Goal: Information Seeking & Learning: Learn about a topic

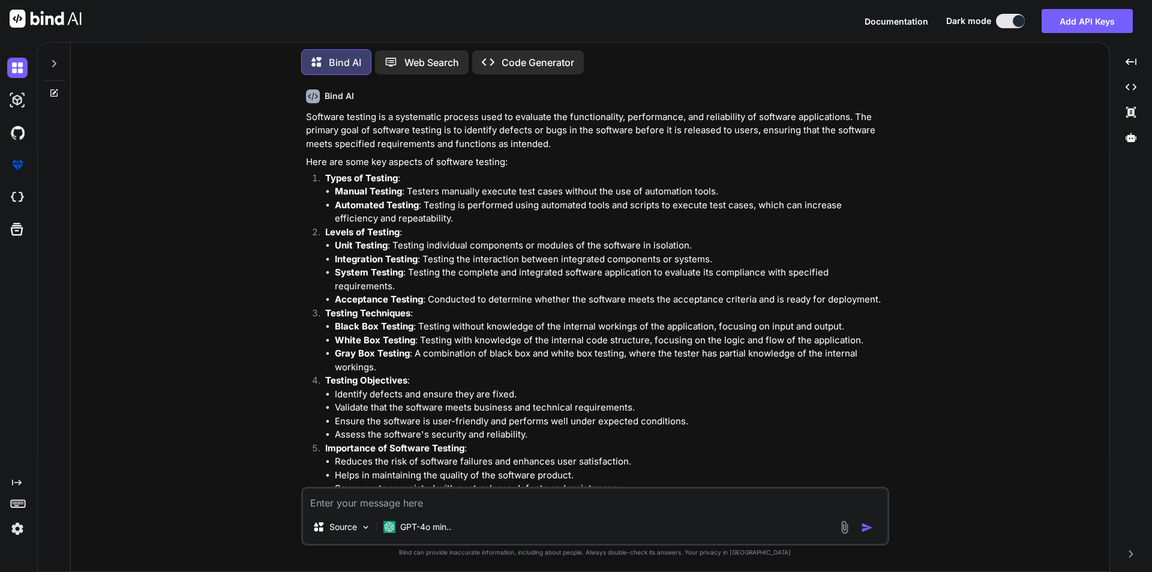
scroll to position [96, 0]
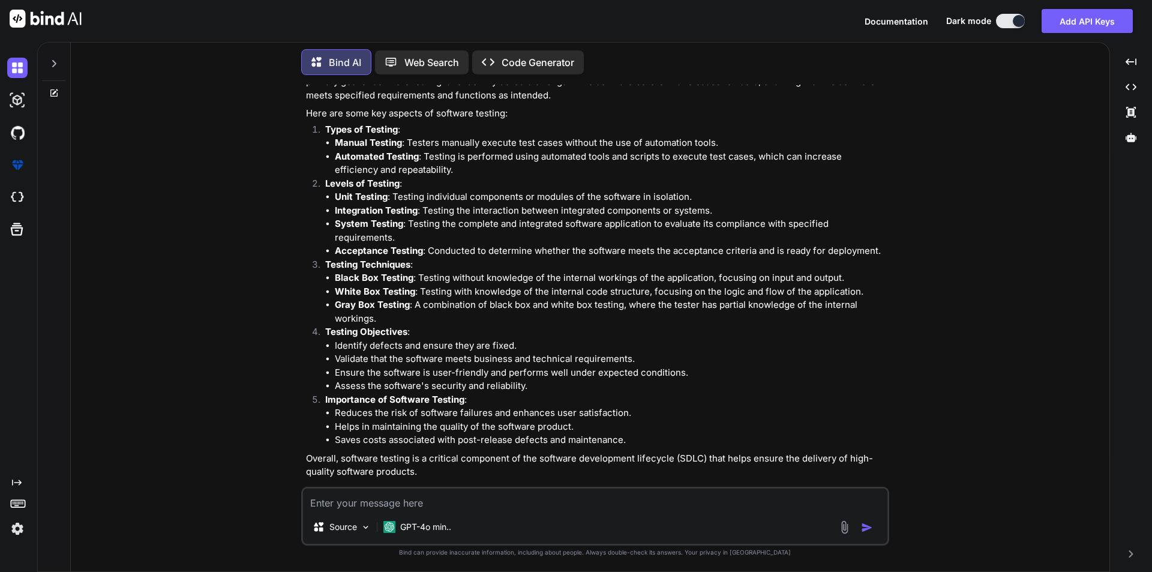
click at [412, 501] on textarea at bounding box center [595, 500] width 585 height 22
paste textarea "What is manual testing"
type textarea "What is manual testing"
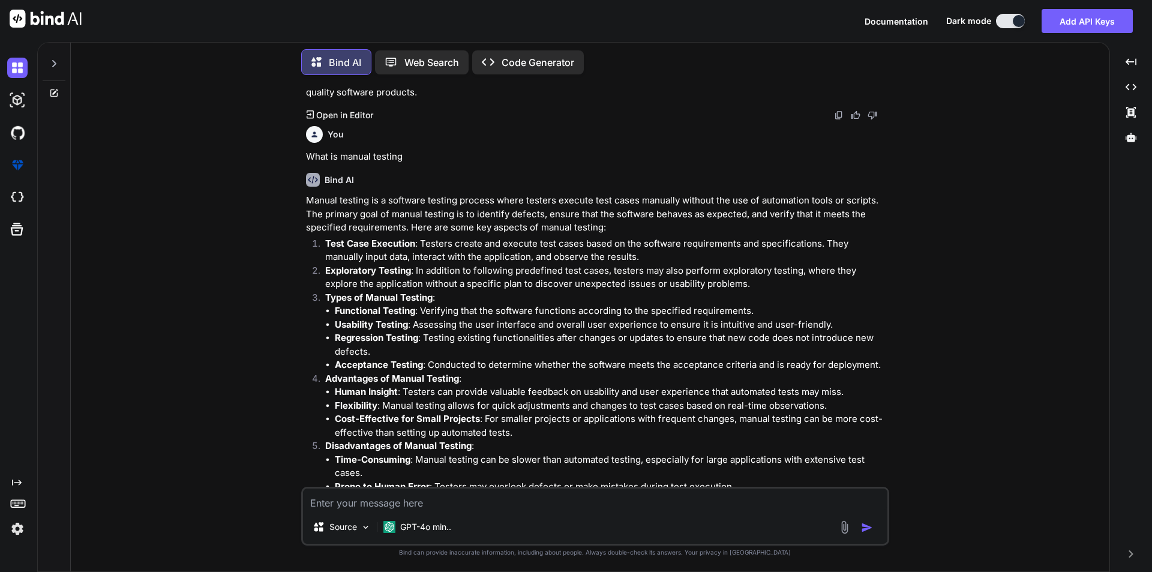
scroll to position [535, 0]
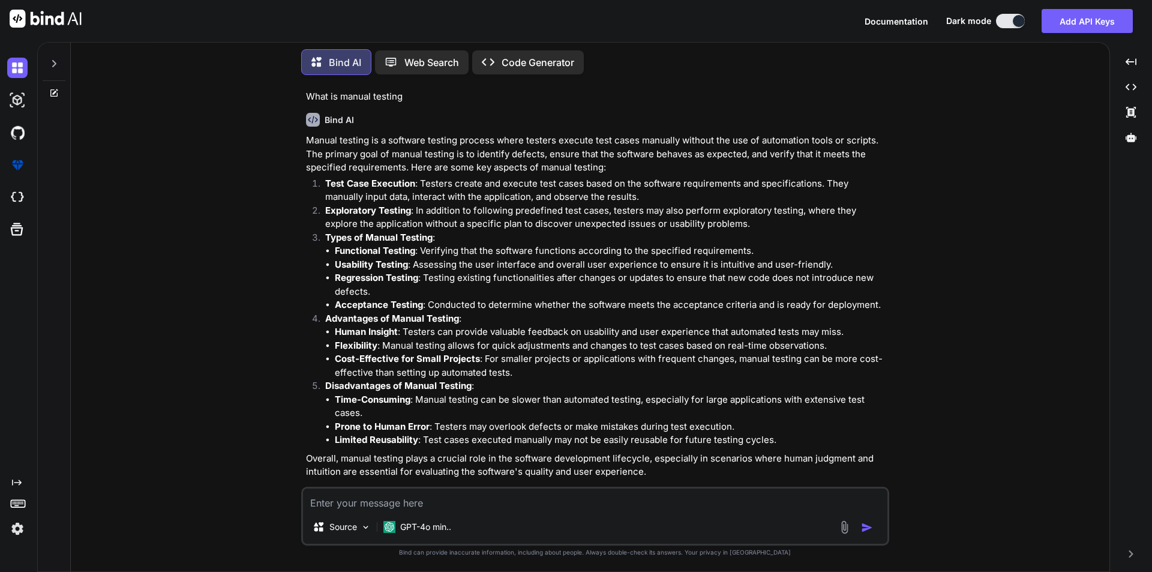
click at [474, 502] on textarea at bounding box center [595, 500] width 585 height 22
paste textarea "Why we need manual testing in software testing"
type textarea "Why we need manual testing in software testing"
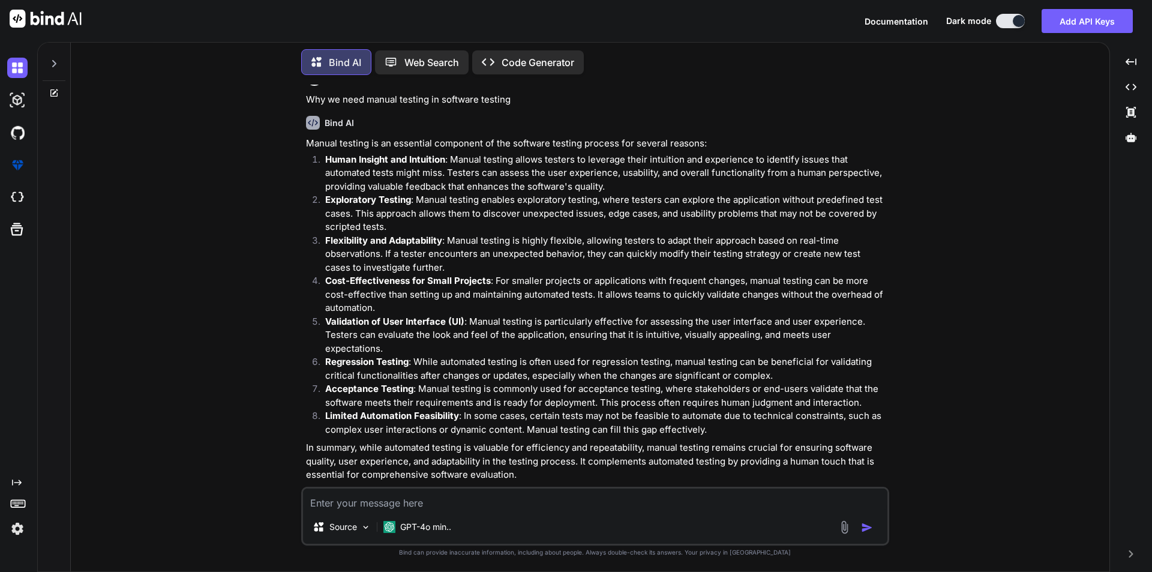
scroll to position [975, 0]
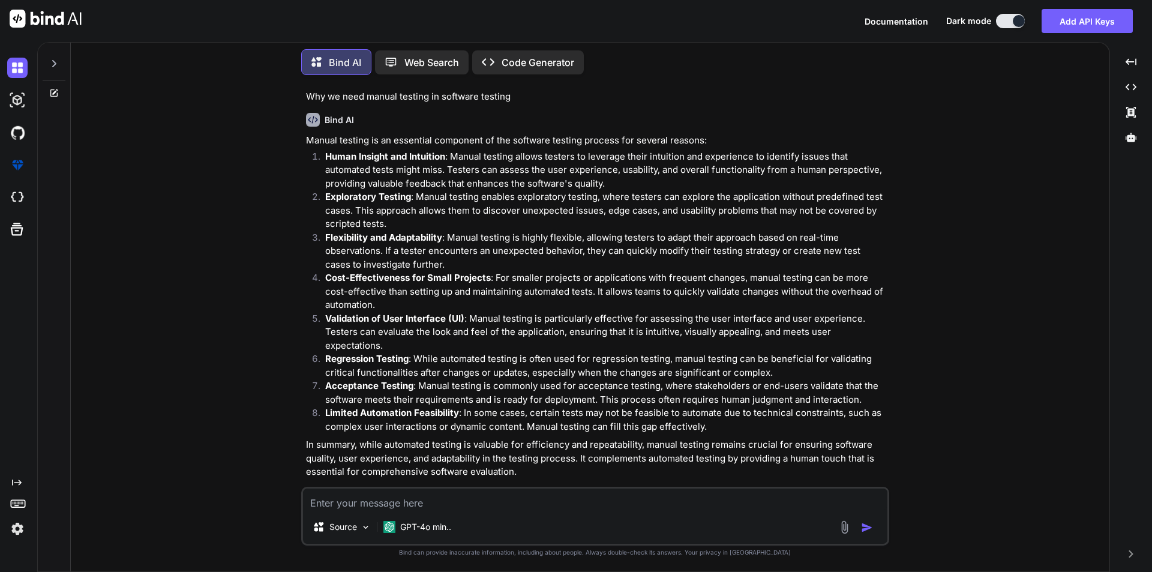
click at [430, 503] on textarea at bounding box center [595, 500] width 585 height 22
click at [355, 522] on p "Source" at bounding box center [344, 527] width 28 height 12
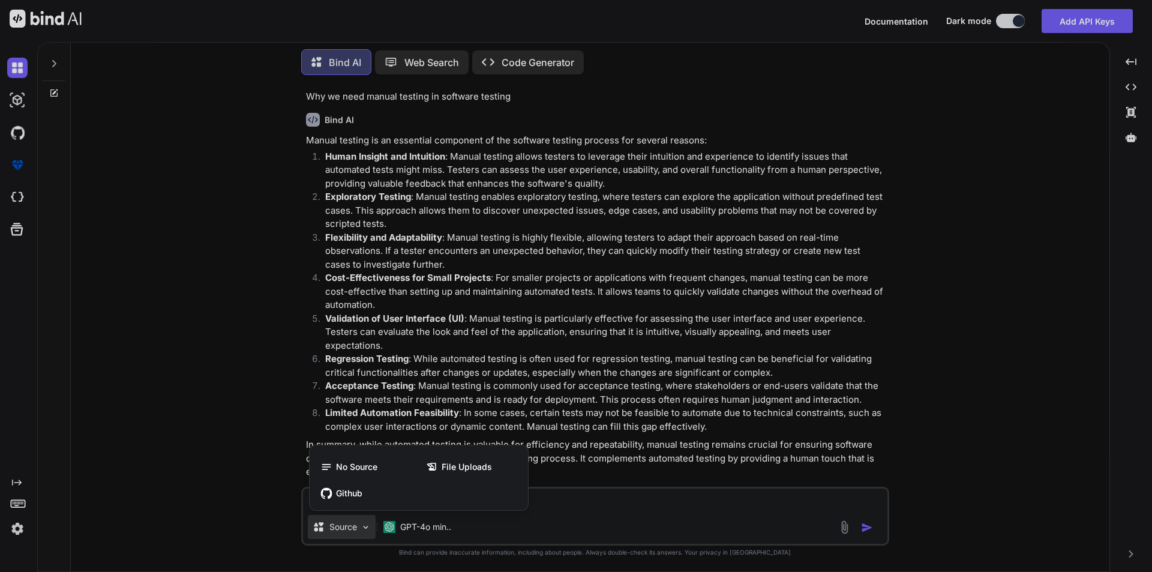
click at [592, 513] on div at bounding box center [576, 286] width 1152 height 572
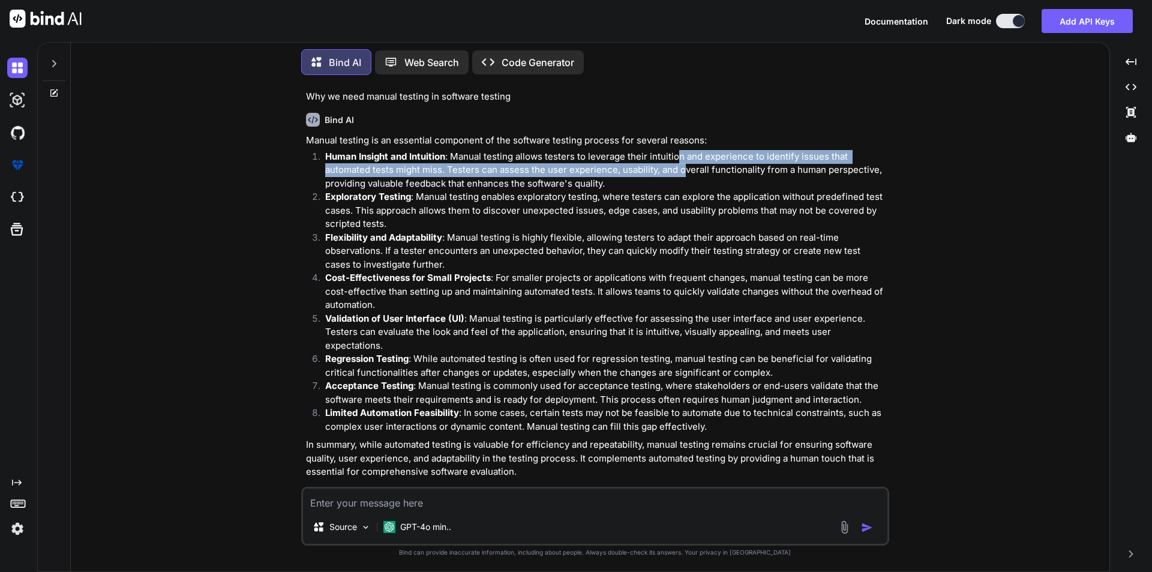
drag, startPoint x: 679, startPoint y: 148, endPoint x: 690, endPoint y: 157, distance: 14.1
click at [690, 157] on p "Human Insight and Intuition : Manual testing allows testers to leverage their i…" at bounding box center [606, 170] width 562 height 41
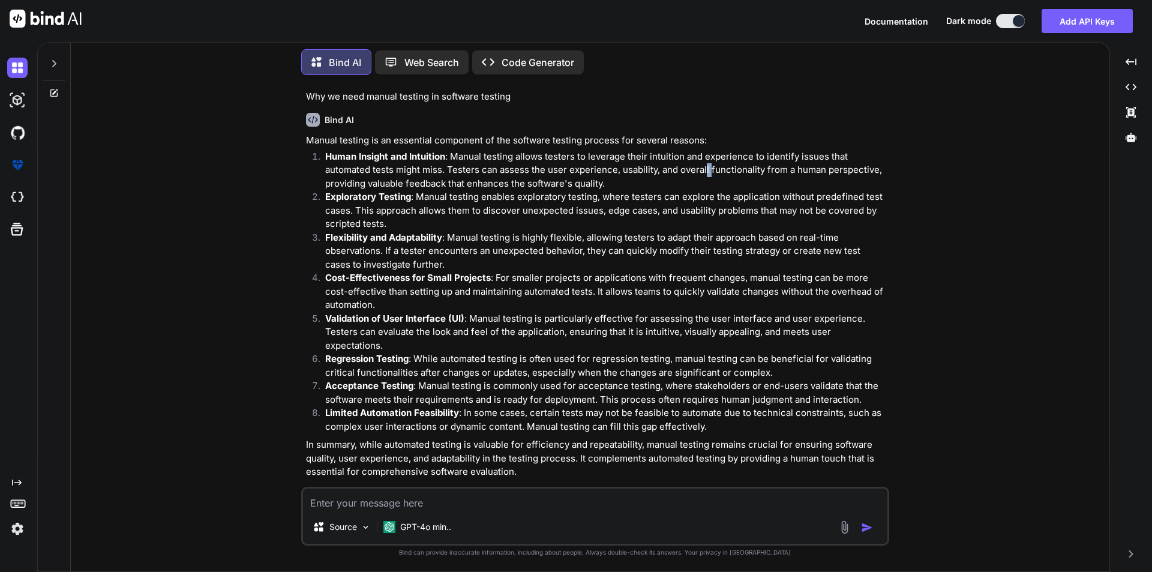
click at [709, 161] on p "Human Insight and Intuition : Manual testing allows testers to leverage their i…" at bounding box center [606, 170] width 562 height 41
click at [735, 113] on div "Bind AI" at bounding box center [596, 120] width 581 height 14
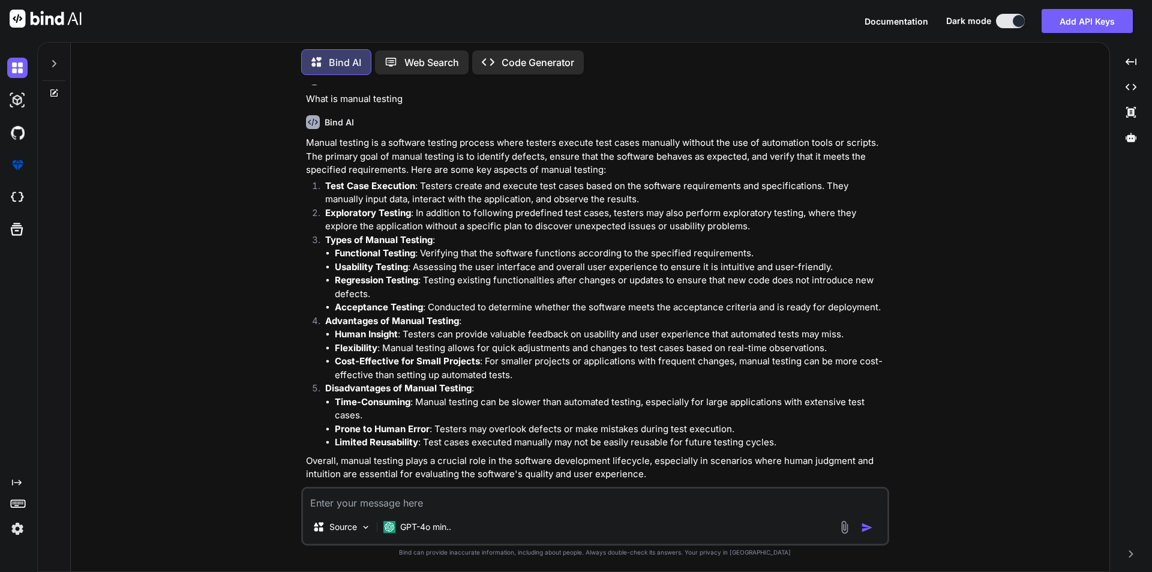
scroll to position [555, 0]
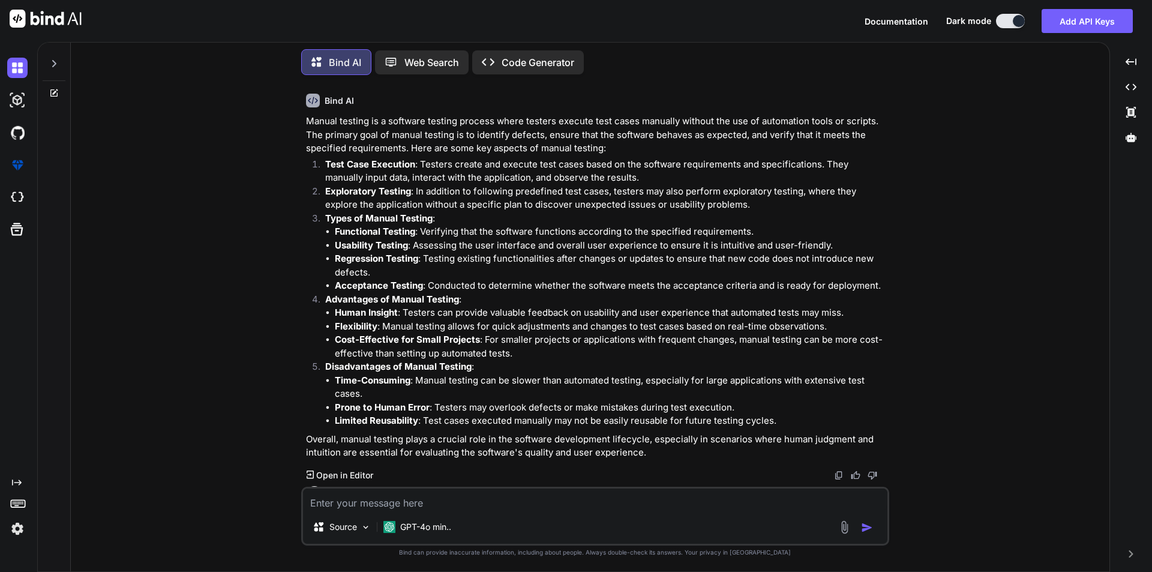
drag, startPoint x: 448, startPoint y: 170, endPoint x: 442, endPoint y: 175, distance: 7.7
drag, startPoint x: 442, startPoint y: 175, endPoint x: 445, endPoint y: 145, distance: 29.6
click at [445, 158] on p "Test Case Execution : Testers create and execute test cases based on the softwa…" at bounding box center [606, 171] width 562 height 27
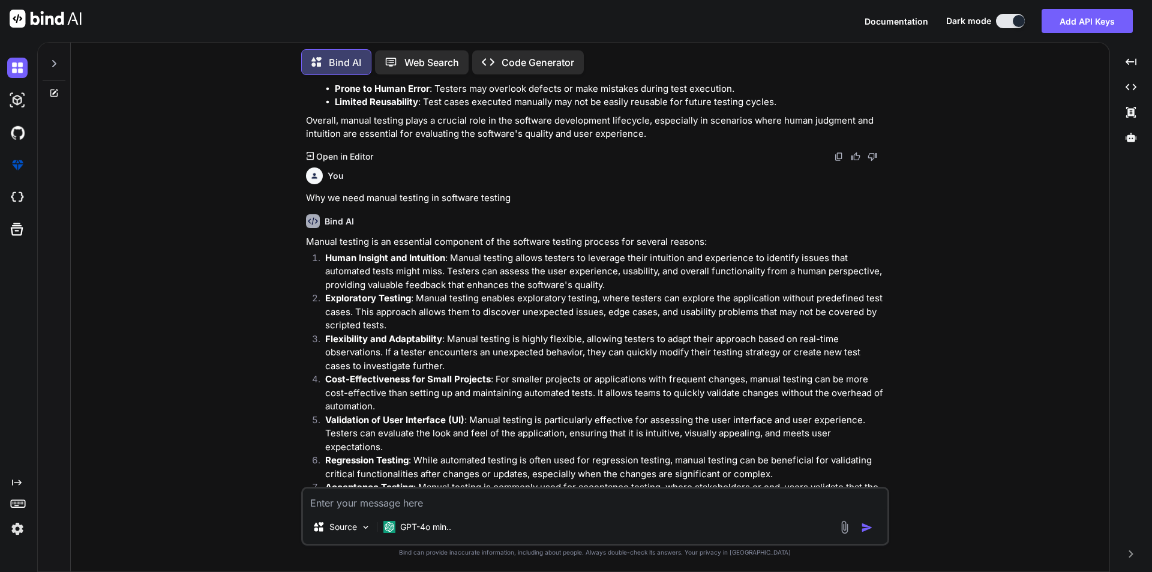
scroll to position [975, 0]
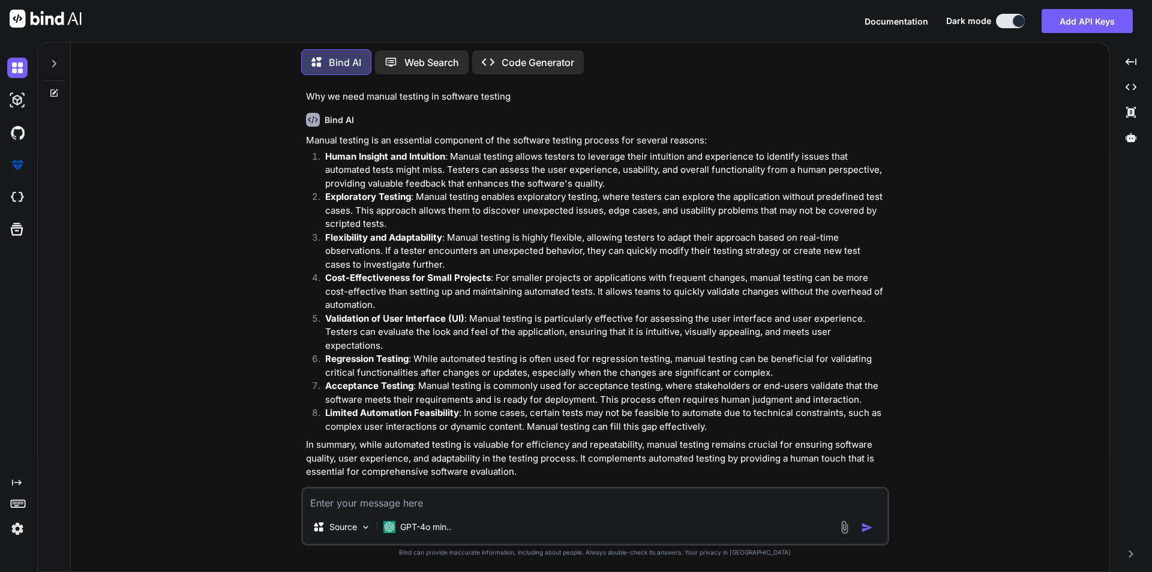
click at [386, 499] on textarea at bounding box center [595, 500] width 585 height 22
paste textarea "Software Development Life Cycle (SDLC)"
type textarea "Software Development Life Cycle (SDLC)"
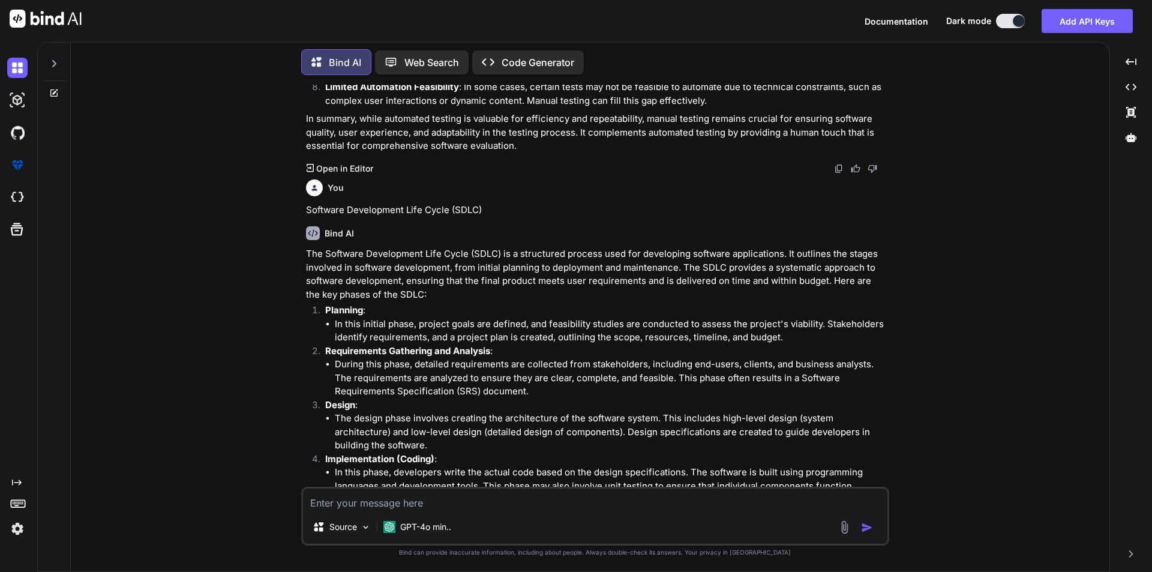
scroll to position [1292, 0]
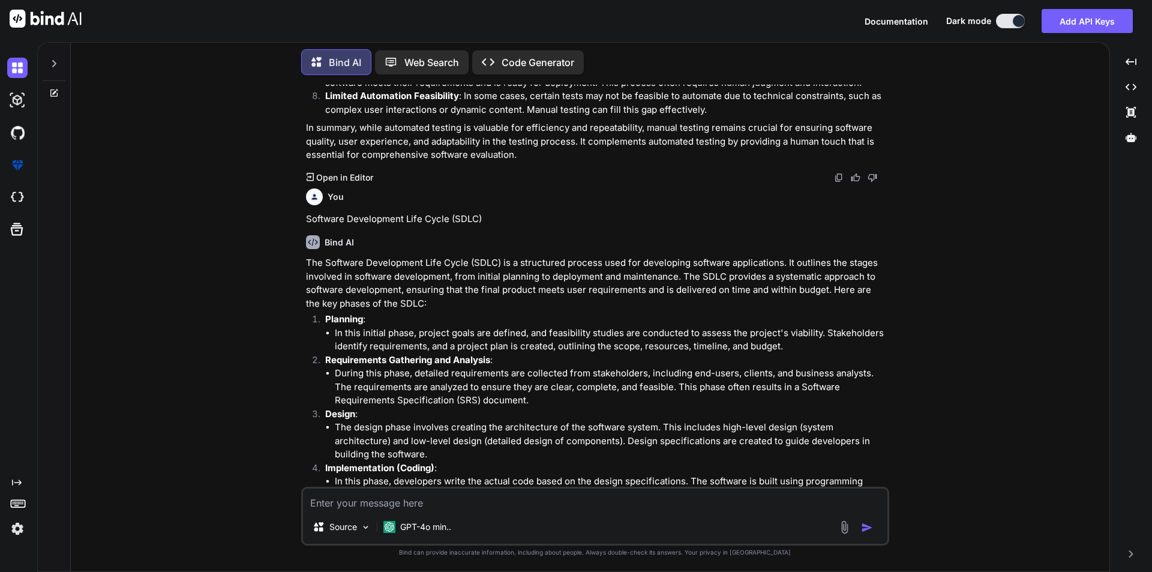
click at [505, 270] on p "The Software Development Life Cycle (SDLC) is a structured process used for dev…" at bounding box center [596, 283] width 581 height 54
